Goal: Find specific page/section: Find specific page/section

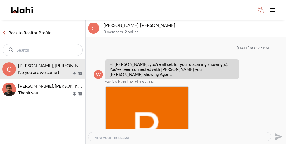
scroll to position [179, 0]
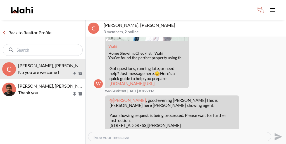
click at [35, 29] on link "Back to Realtor Profile" at bounding box center [27, 32] width 54 height 7
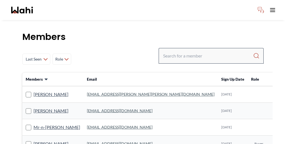
click at [208, 48] on div at bounding box center [210, 56] width 105 height 16
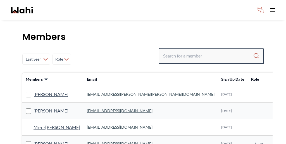
click at [206, 51] on input "Search input" at bounding box center [208, 56] width 90 height 10
type input "[PERSON_NAME]"
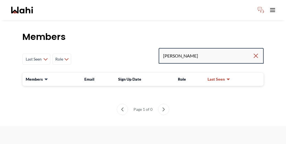
click at [210, 51] on input "[PERSON_NAME]" at bounding box center [207, 56] width 89 height 10
type input "[PERSON_NAME]"
click at [211, 51] on input "[PERSON_NAME]" at bounding box center [207, 56] width 89 height 10
type input "[PERSON_NAME]"
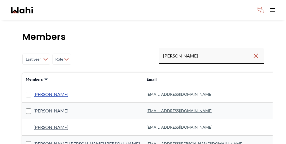
click at [36, 91] on link "[PERSON_NAME]" at bounding box center [50, 94] width 35 height 7
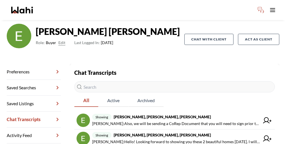
scroll to position [40, 0]
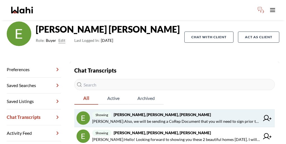
click at [123, 112] on strong "[PERSON_NAME], [PERSON_NAME], [PERSON_NAME]" at bounding box center [162, 114] width 97 height 5
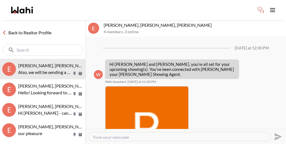
scroll to position [350, 0]
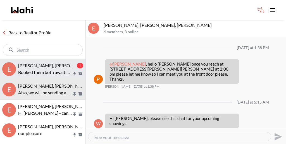
click at [53, 63] on span "[PERSON_NAME], [PERSON_NAME], [PERSON_NAME]" at bounding box center [72, 65] width 108 height 5
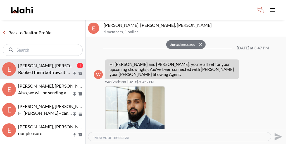
scroll to position [161, 0]
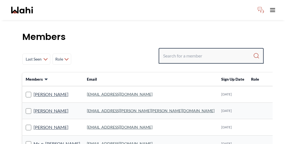
click at [198, 51] on input "Search input" at bounding box center [208, 56] width 90 height 10
type input "weaam"
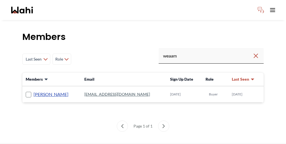
click at [43, 91] on link "Weaam Hassan" at bounding box center [50, 94] width 35 height 7
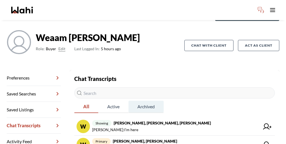
scroll to position [32, 0]
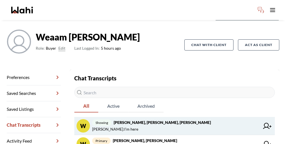
click at [120, 126] on span "Weaam Hassan : I’m here" at bounding box center [175, 129] width 167 height 7
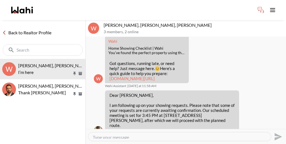
scroll to position [174, 0]
